Goal: Information Seeking & Learning: Learn about a topic

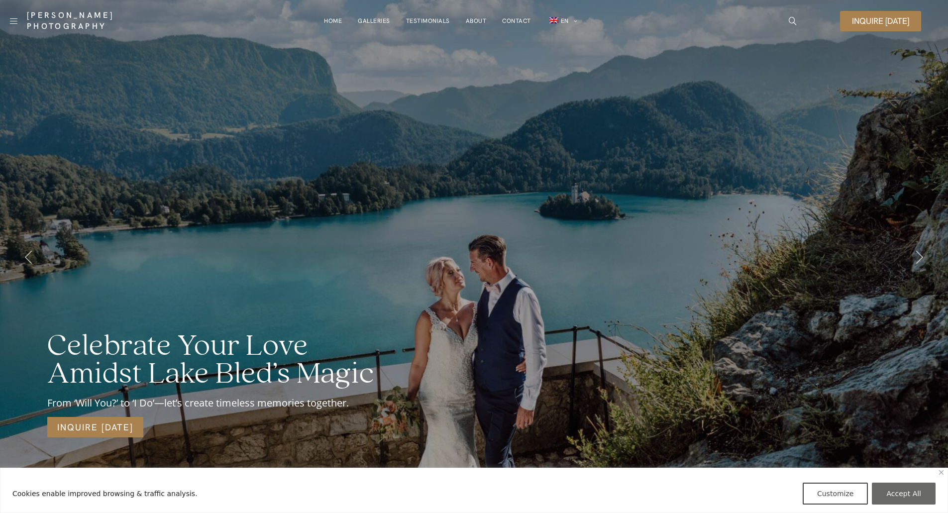
click at [905, 497] on button "Accept All" at bounding box center [904, 494] width 64 height 22
checkbox input "true"
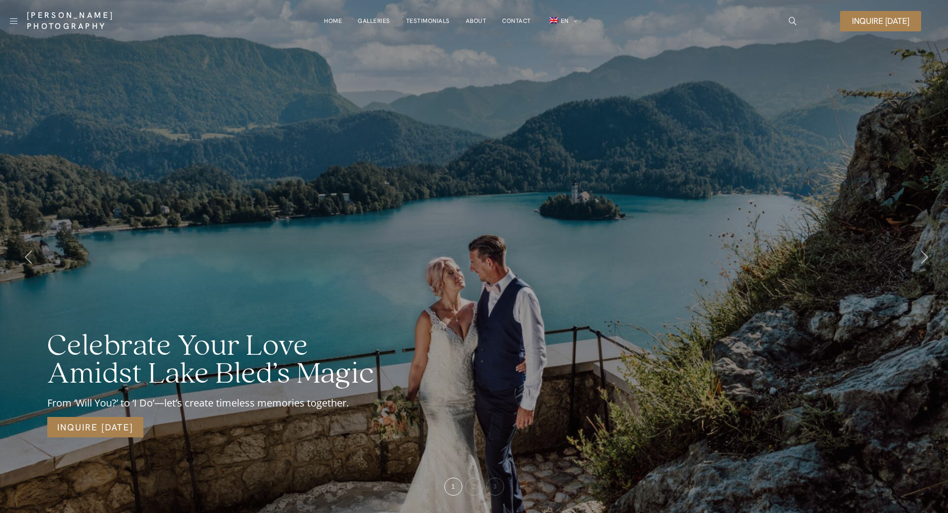
click at [914, 256] on div at bounding box center [920, 257] width 27 height 34
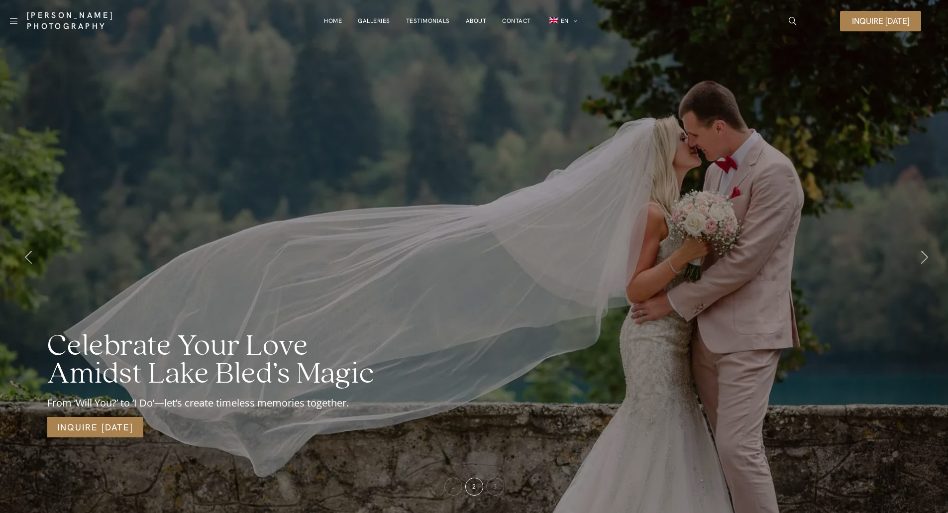
click at [924, 257] on icon at bounding box center [925, 257] width 7 height 13
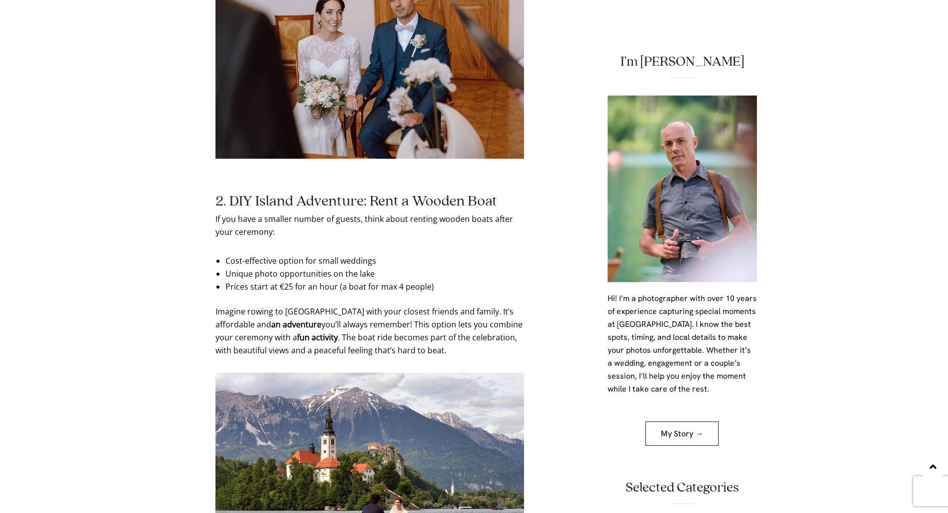
scroll to position [1394, 0]
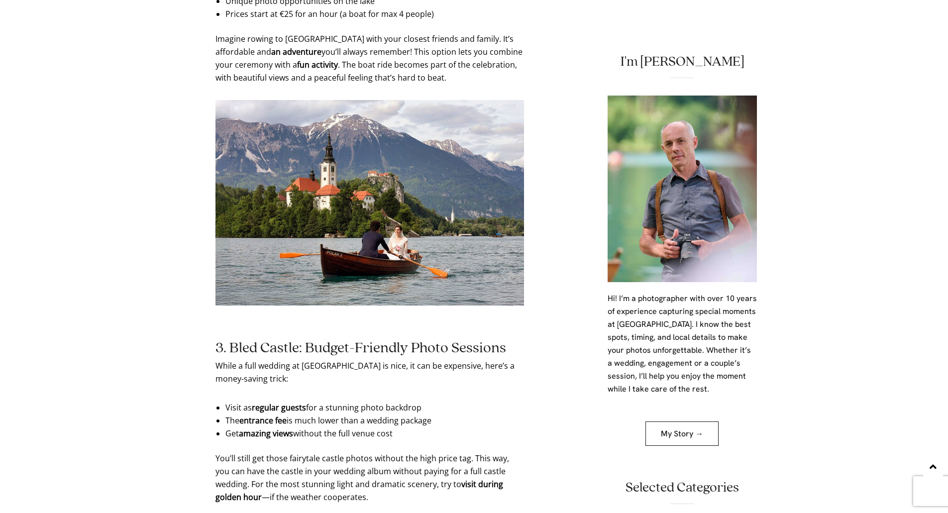
click at [276, 186] on img at bounding box center [370, 203] width 309 height 206
